Goal: Transaction & Acquisition: Purchase product/service

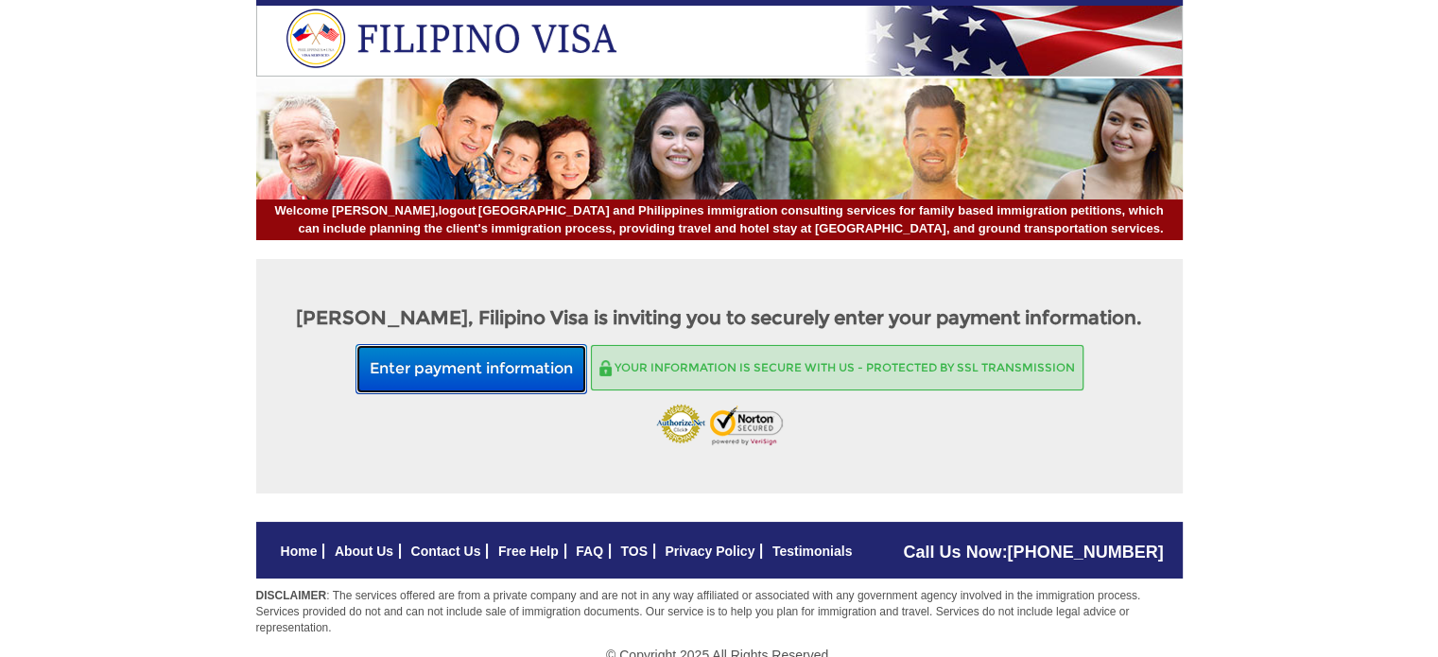
click at [459, 364] on button "Enter payment information" at bounding box center [471, 369] width 232 height 50
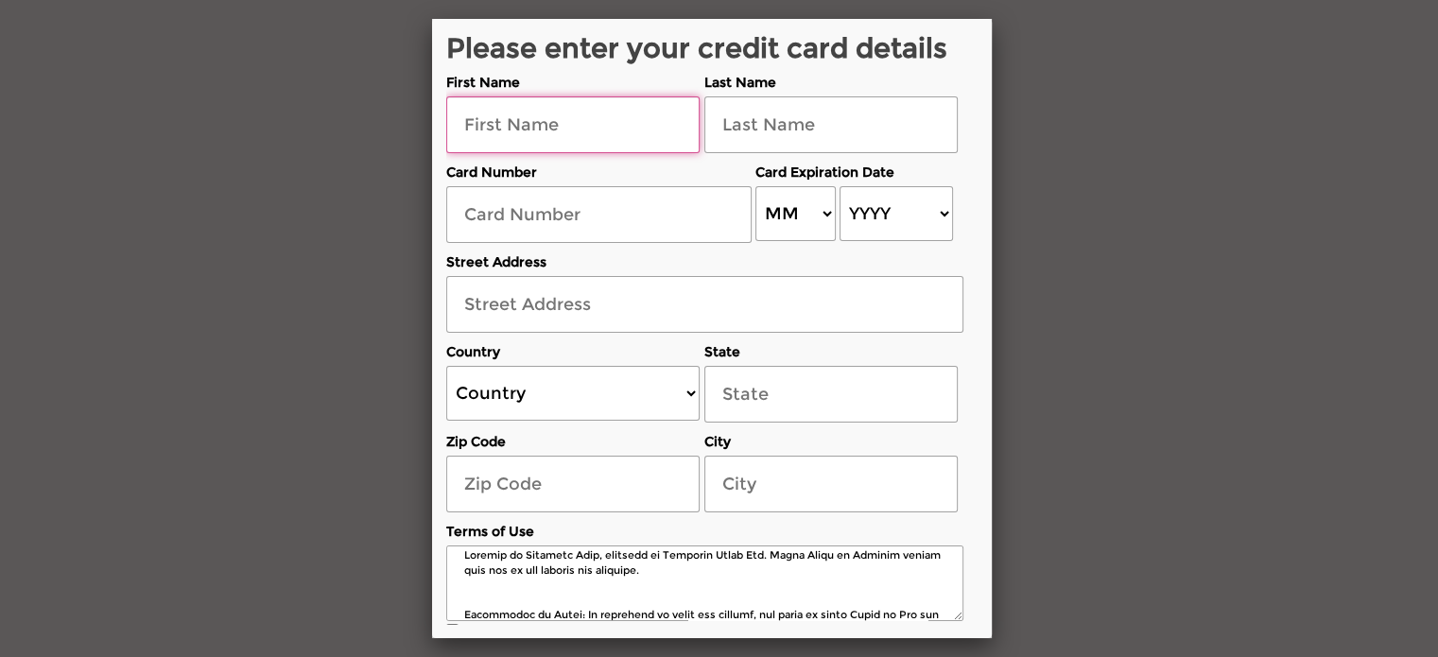
click at [621, 128] on input "text" at bounding box center [572, 124] width 253 height 57
type input "eric"
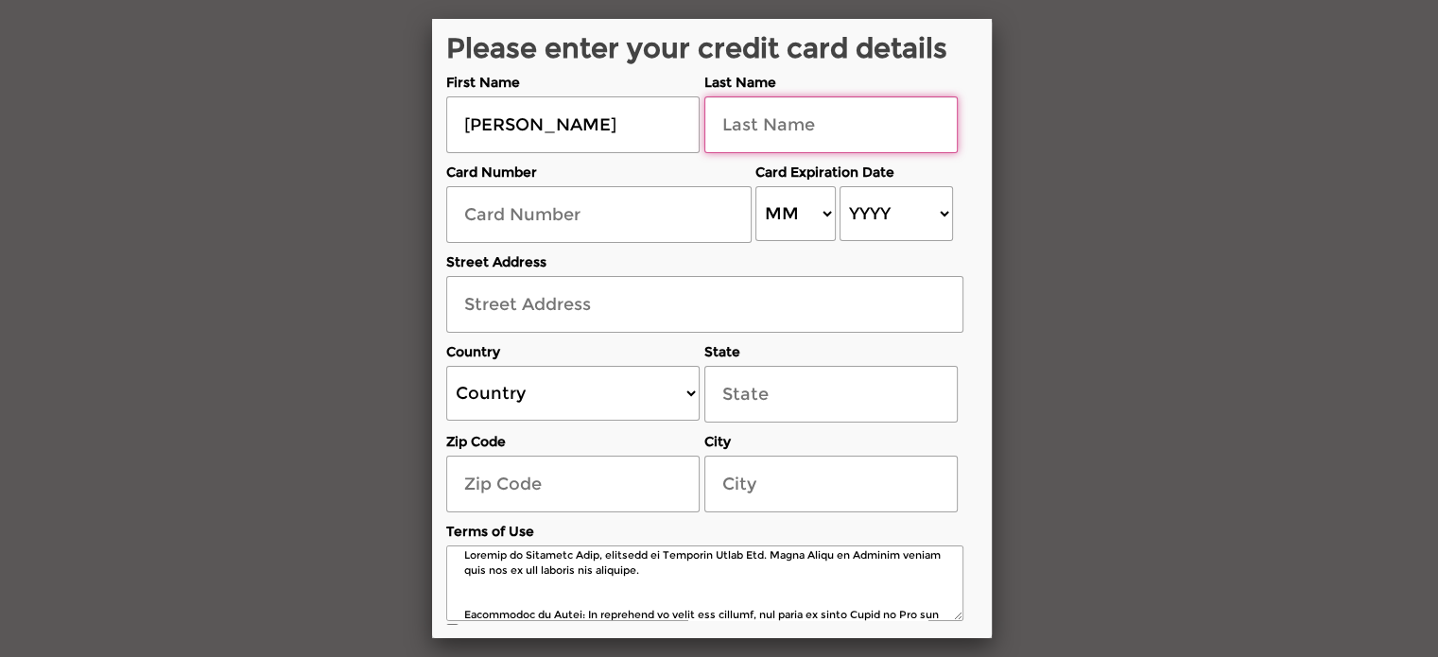
type input "berglof"
type input "5178058493294477"
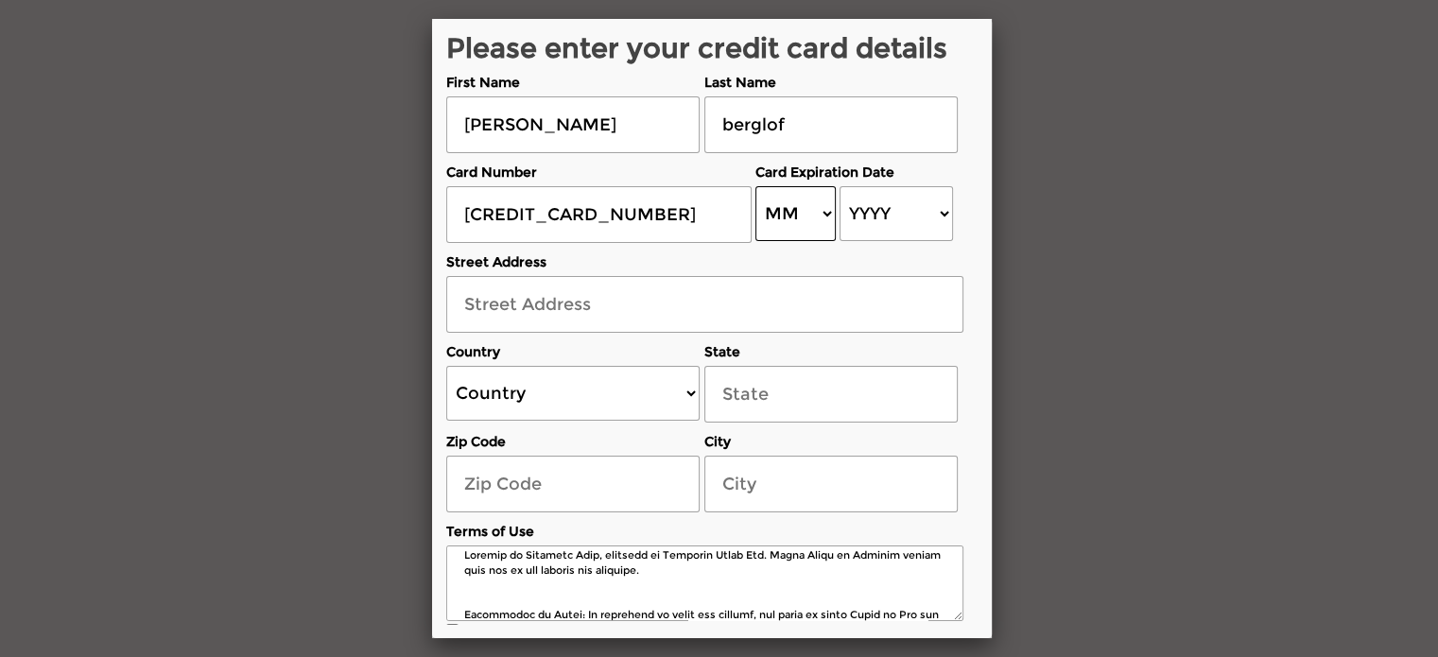
select select "06"
select select "2028"
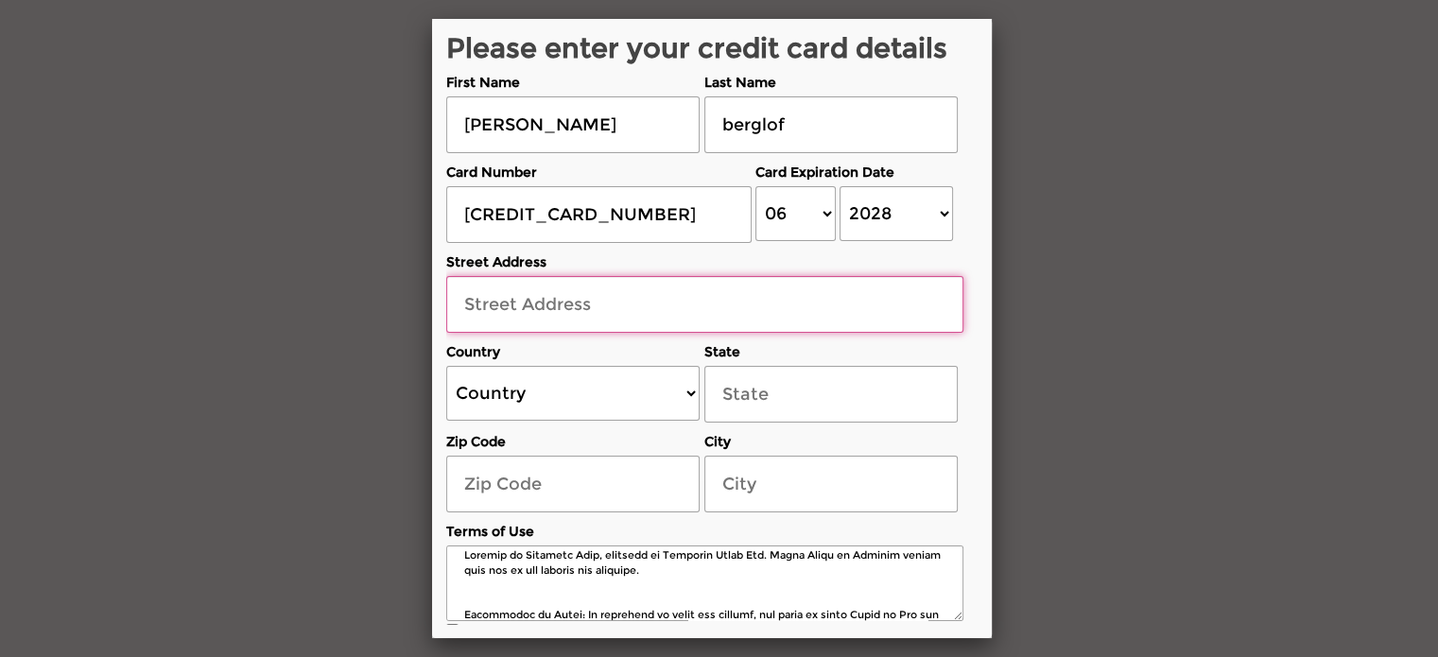
click at [680, 315] on input "text" at bounding box center [704, 304] width 517 height 57
type input "441 spruce cone way"
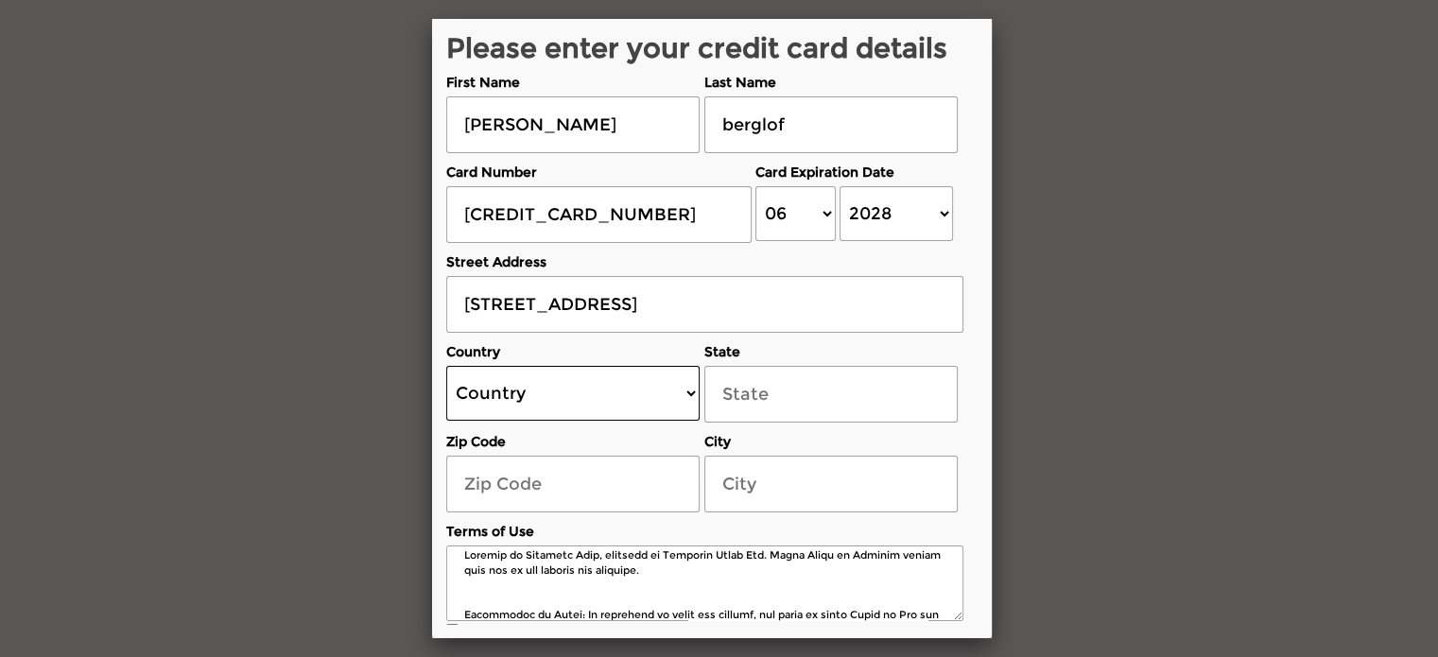
select select "US"
select select "[US_STATE]"
type input "98620"
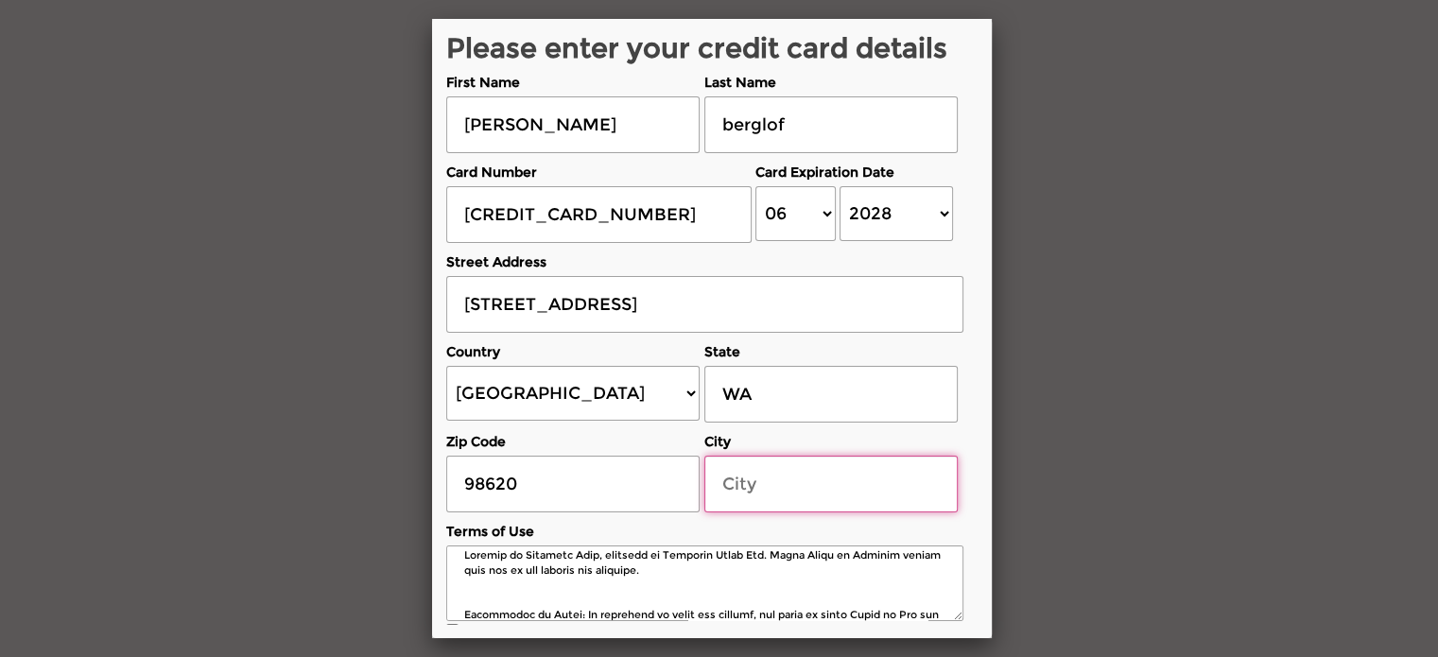
type input "goldendale"
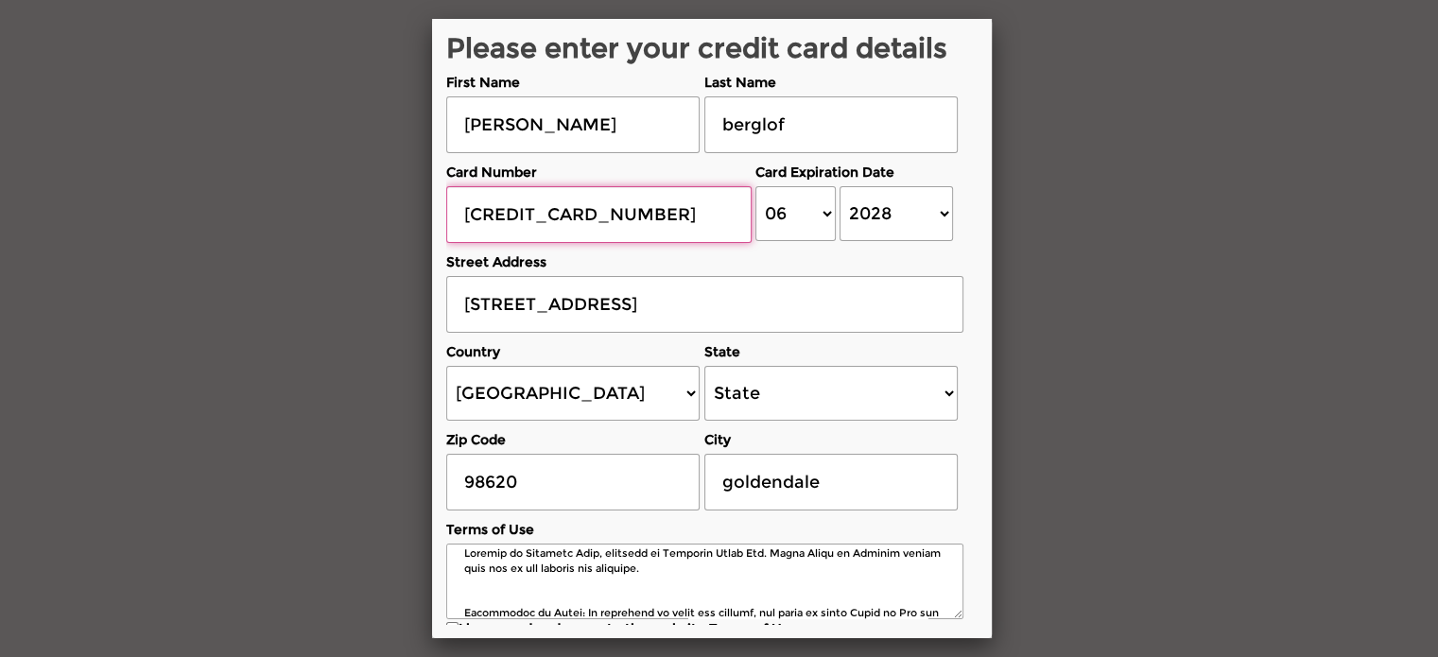
click at [677, 225] on input "5178058493294477" at bounding box center [598, 214] width 305 height 57
type input "5"
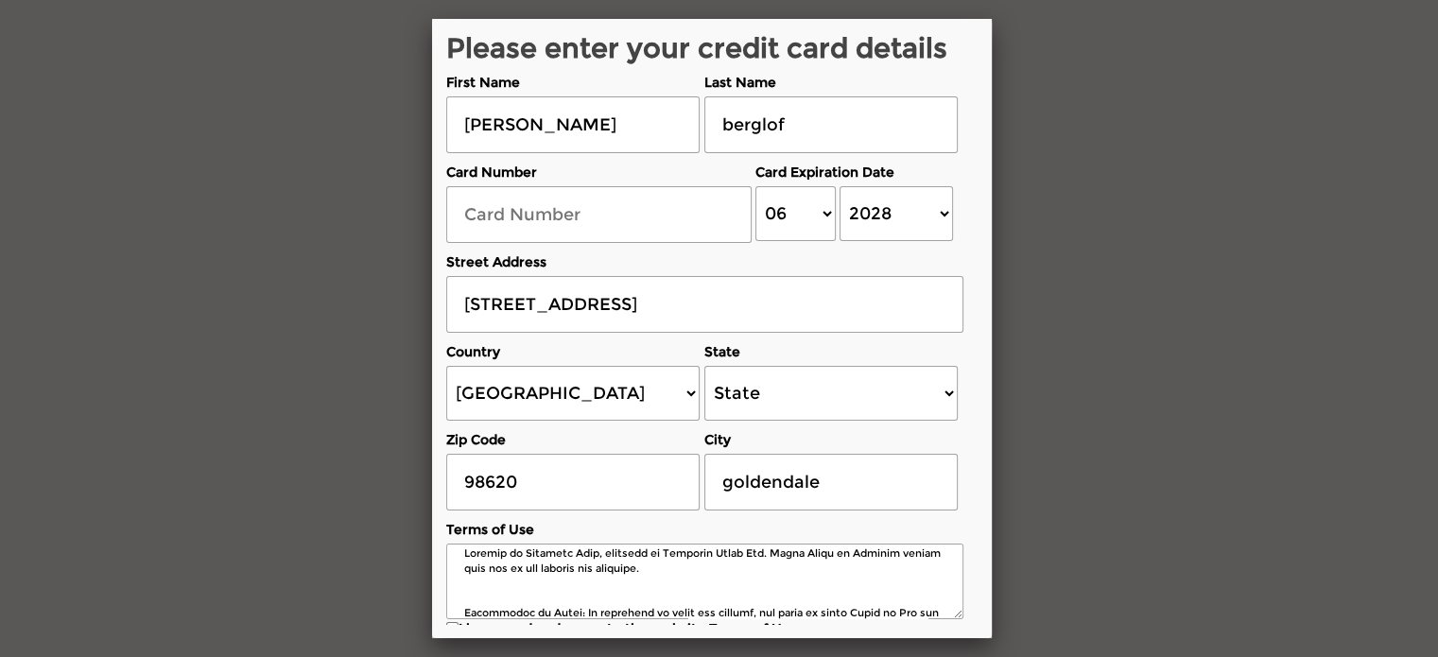
click at [616, 447] on div "Zip Code 98620" at bounding box center [572, 466] width 253 height 90
click at [619, 203] on input "text" at bounding box center [598, 214] width 305 height 57
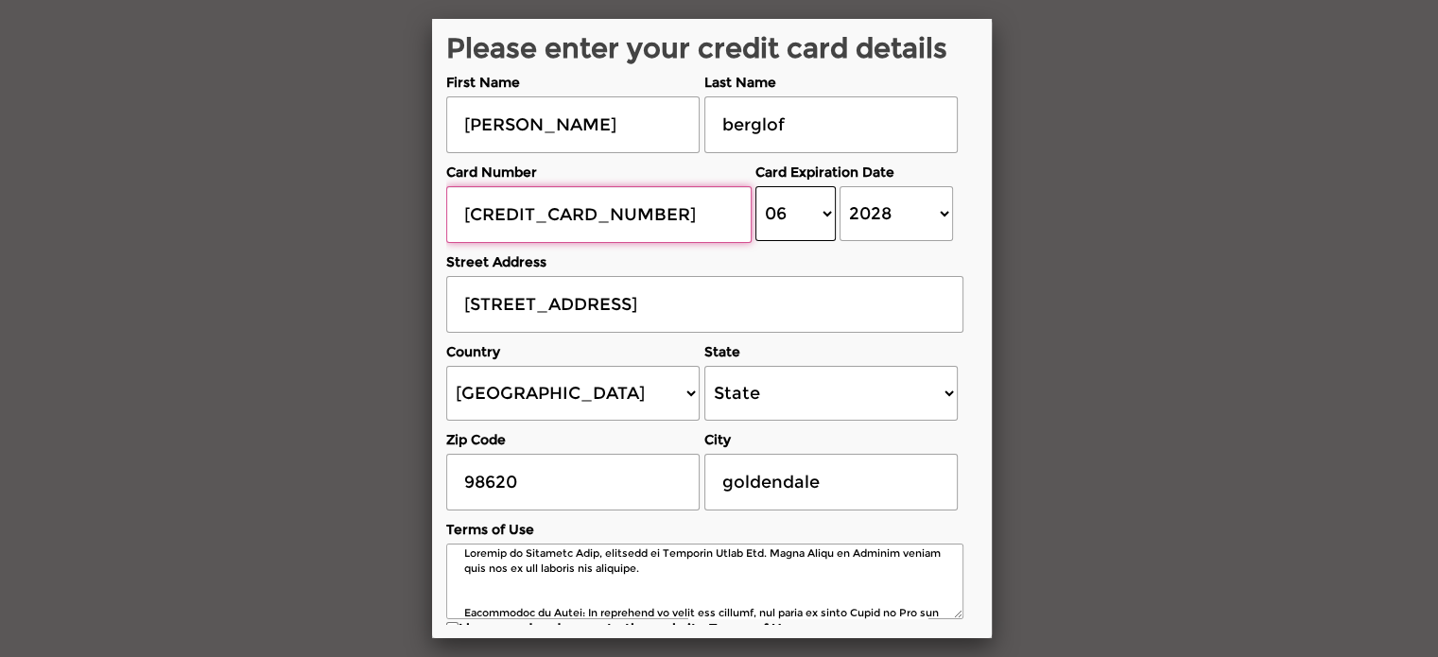
type input "4431600011657978"
click at [821, 215] on select "MM 01 02 03 04 05 06 07 08 09 10 11 12" at bounding box center [795, 213] width 80 height 55
select select "09"
click at [755, 186] on select "MM 01 02 03 04 05 06 07 08 09 10 11 12" at bounding box center [795, 213] width 80 height 55
click at [941, 211] on select "YYYY 2025 2026 2027 2028 2029 2030 2031 2032 2033 2034 2035 2036 2037 2038 2039…" at bounding box center [895, 213] width 112 height 55
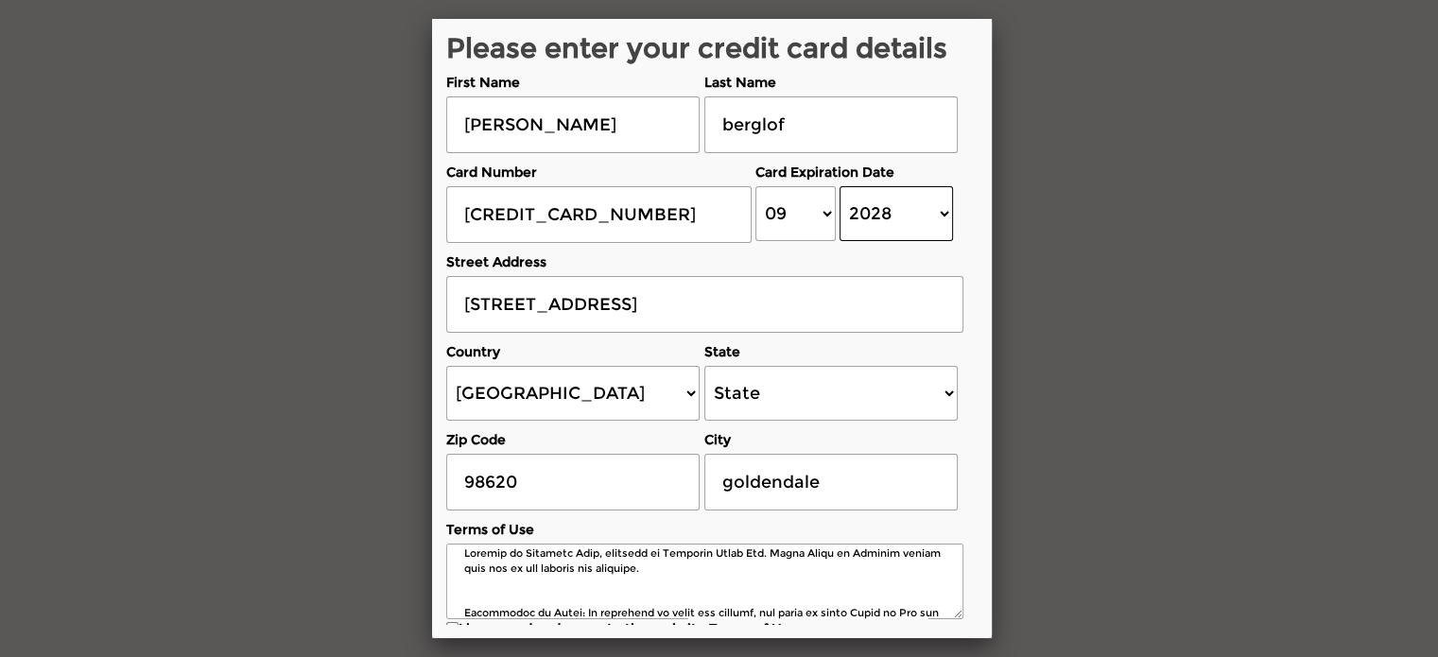
click at [941, 211] on select "YYYY 2025 2026 2027 2028 2029 2030 2031 2032 2033 2034 2035 2036 2037 2038 2039…" at bounding box center [895, 213] width 112 height 55
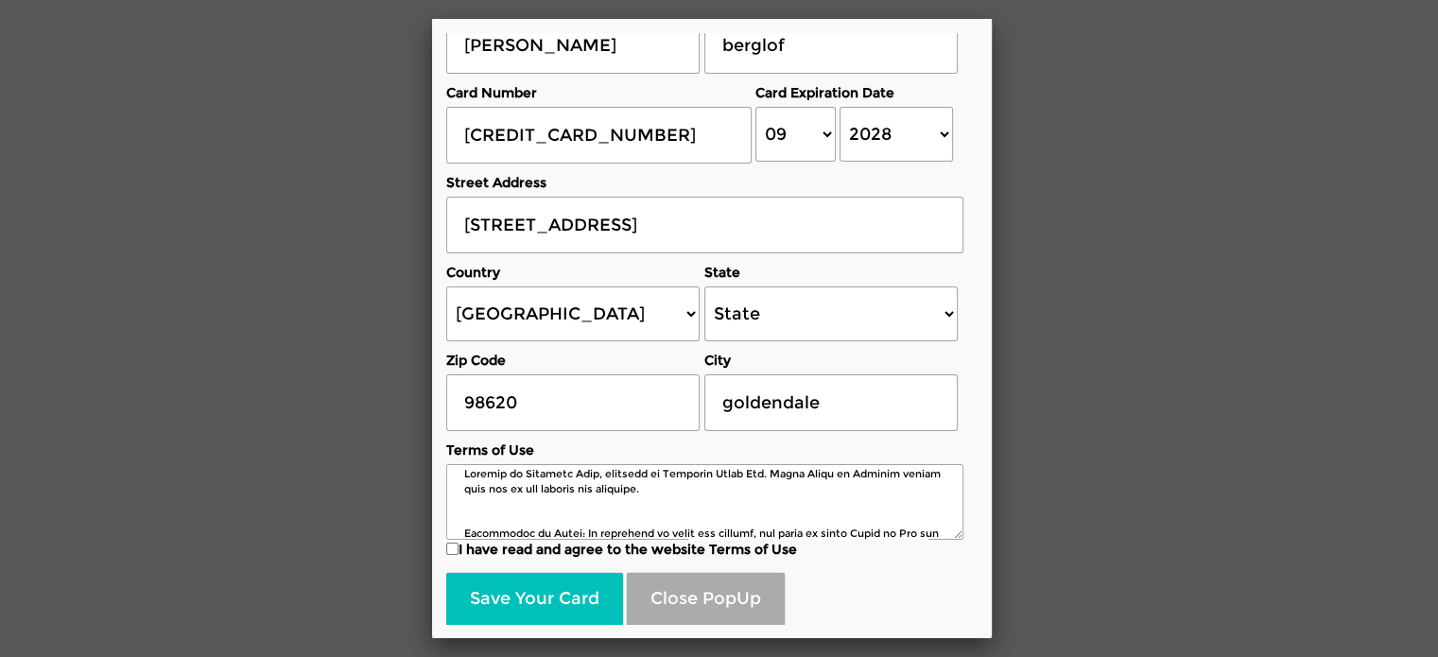
click at [458, 553] on label "I have read and agree to the website Terms of Use" at bounding box center [704, 549] width 517 height 19
click at [458, 553] on input "I have read and agree to the website Terms of Use" at bounding box center [452, 549] width 12 height 12
checkbox input "true"
click at [558, 585] on button "Save Your Card" at bounding box center [534, 599] width 177 height 53
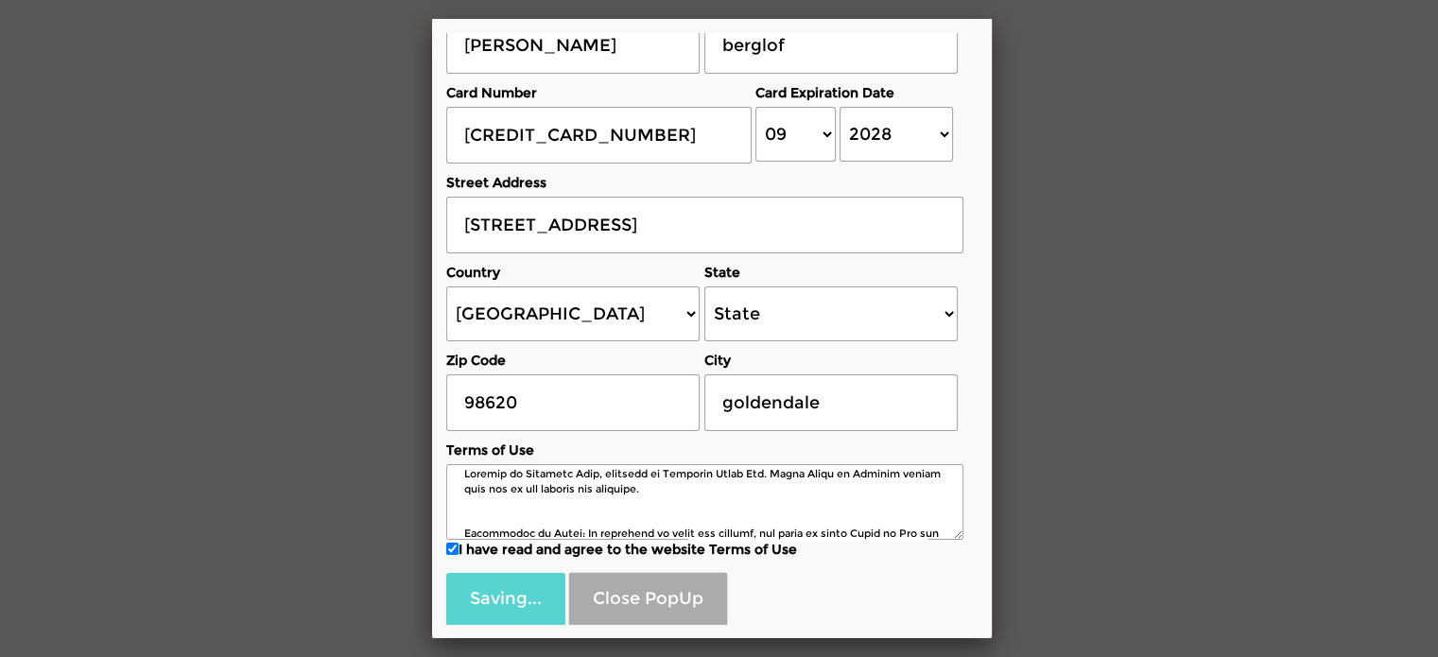
drag, startPoint x: 1041, startPoint y: 425, endPoint x: 1298, endPoint y: 396, distance: 258.8
click at [1298, 396] on div "Please enter your credit card details First Name eric Last Name berglof Card Nu…" at bounding box center [719, 328] width 1438 height 657
